Goal: Use online tool/utility: Utilize a website feature to perform a specific function

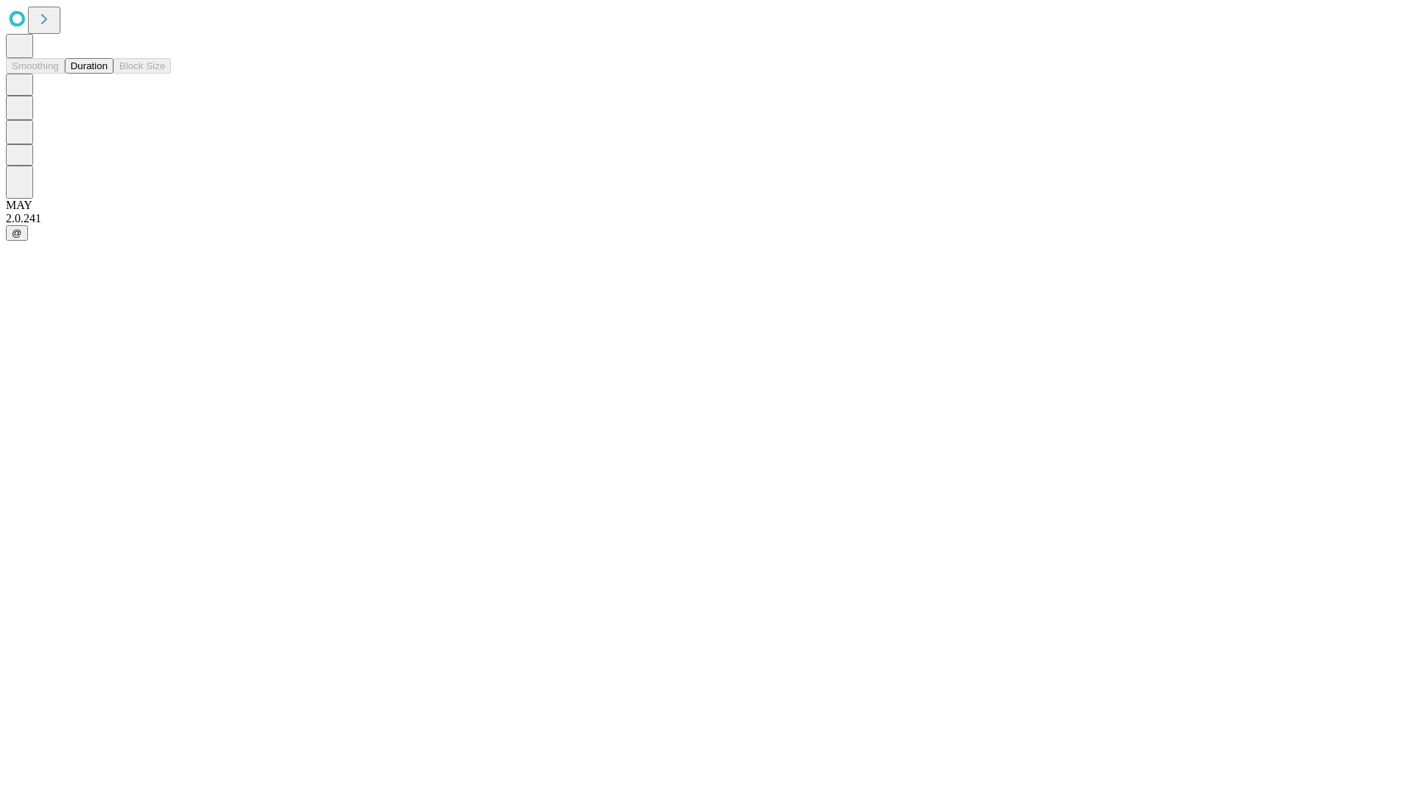
click at [108, 74] on button "Duration" at bounding box center [89, 65] width 49 height 15
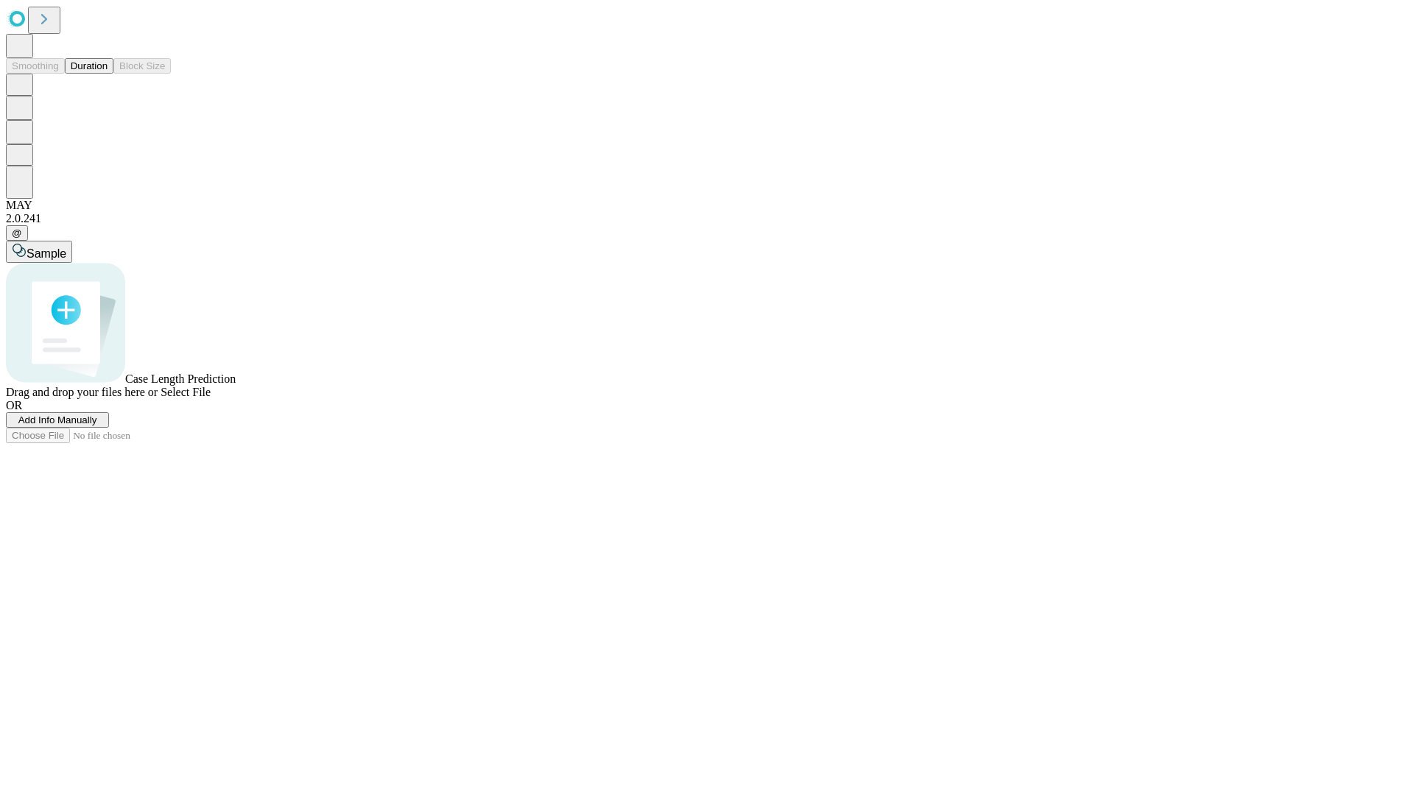
click at [211, 398] on span "Select File" at bounding box center [186, 392] width 50 height 13
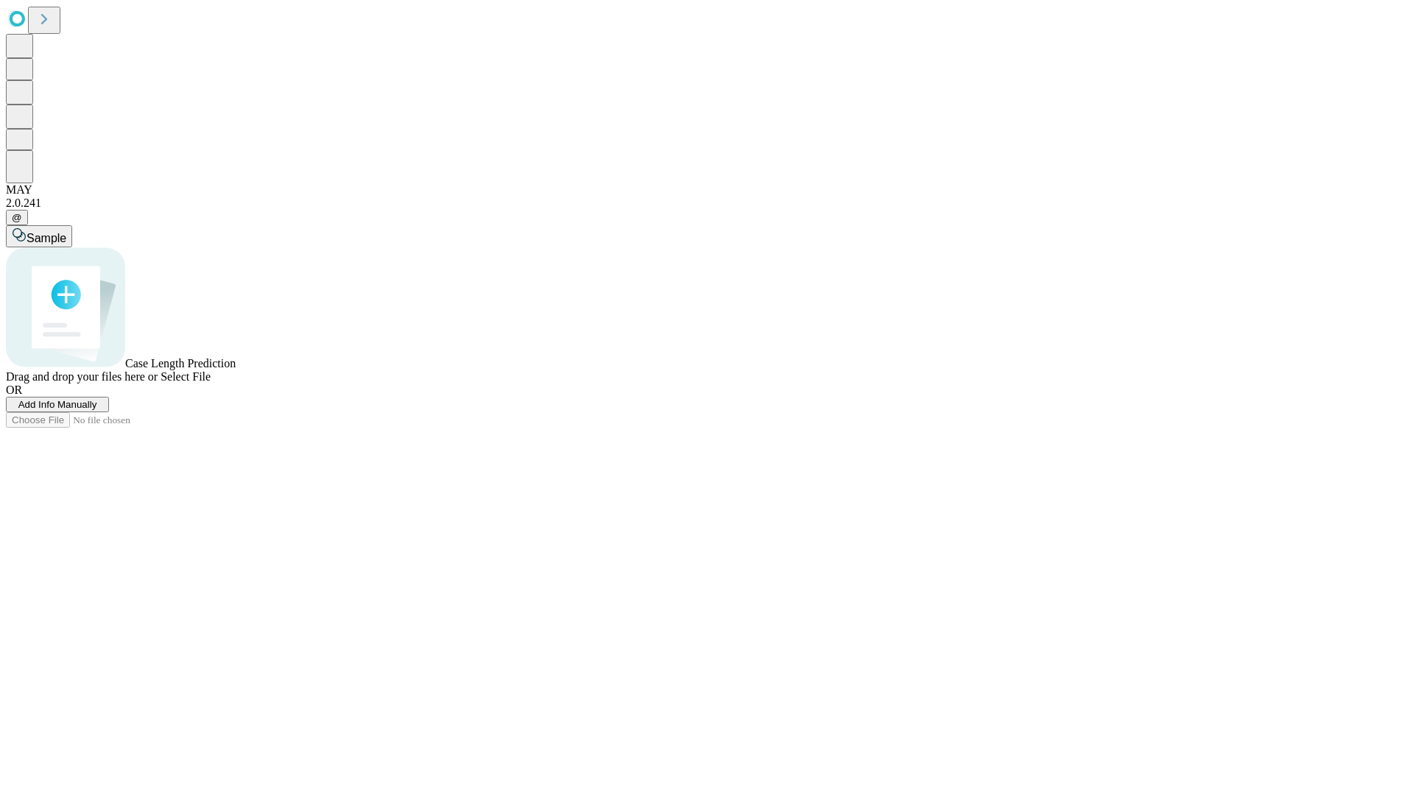
click at [211, 383] on span "Select File" at bounding box center [186, 376] width 50 height 13
